Goal: Transaction & Acquisition: Purchase product/service

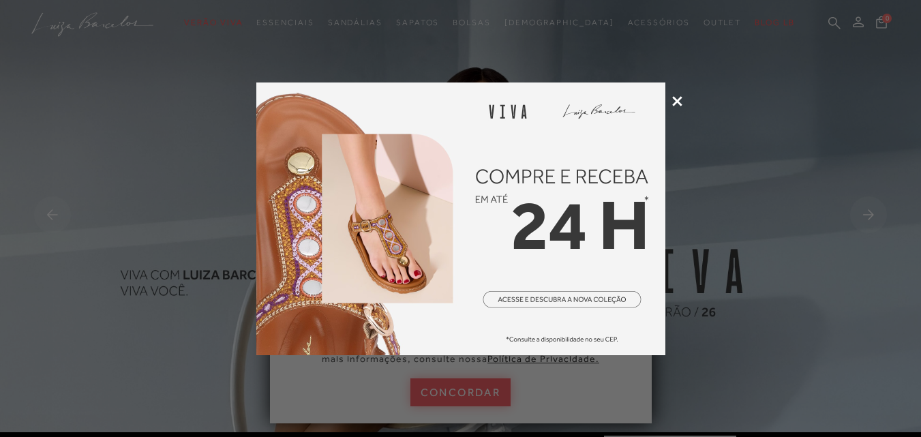
click at [673, 102] on icon at bounding box center [677, 101] width 10 height 10
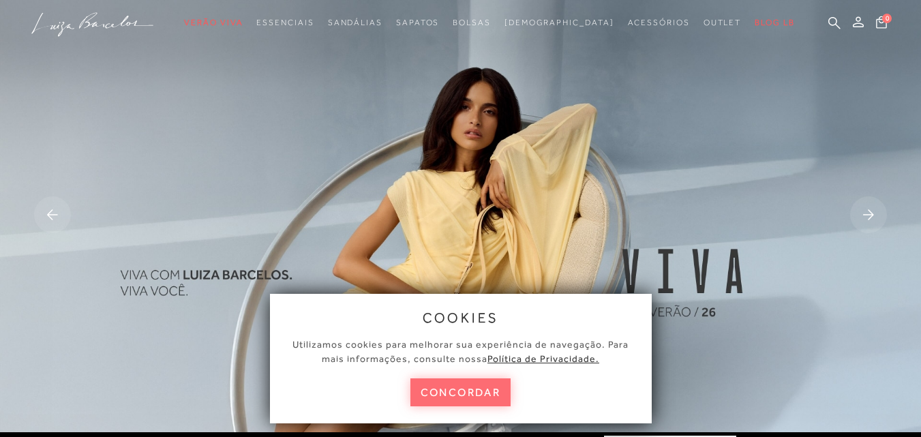
click at [490, 387] on button "concordar" at bounding box center [460, 392] width 101 height 28
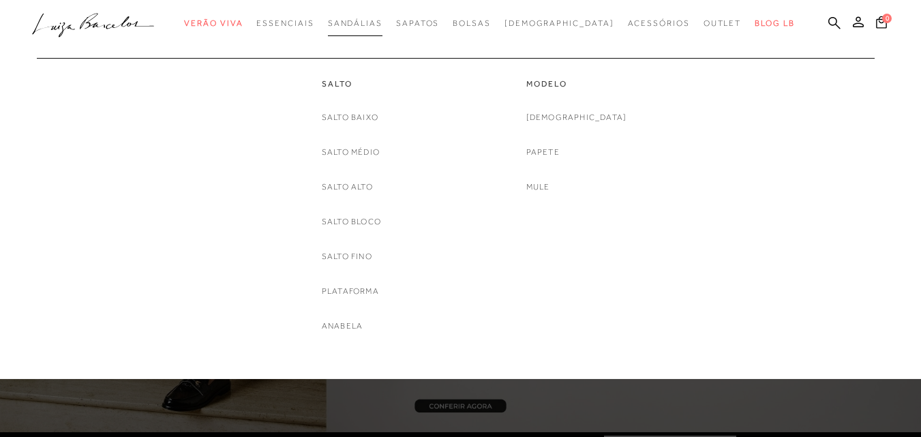
click at [382, 20] on span "Sandálias" at bounding box center [355, 23] width 55 height 10
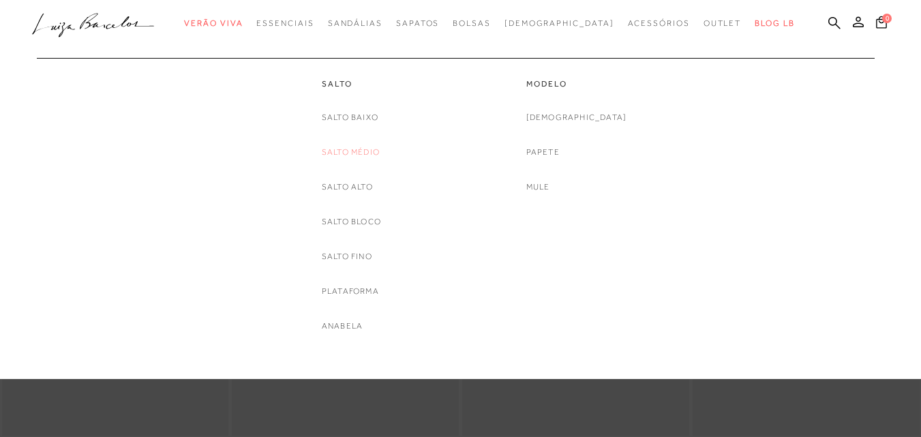
click at [361, 147] on link "Salto Médio" at bounding box center [351, 152] width 58 height 14
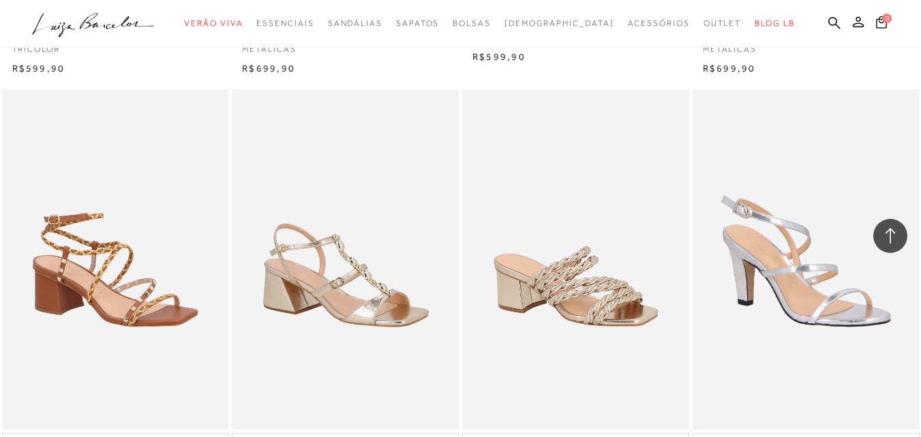
scroll to position [886, 0]
click at [817, 250] on img at bounding box center [807, 260] width 226 height 340
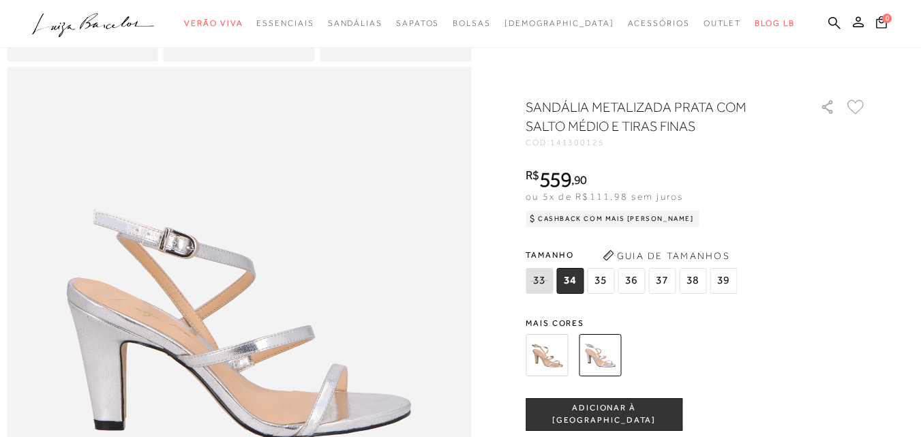
scroll to position [614, 0]
